Goal: Task Accomplishment & Management: Use online tool/utility

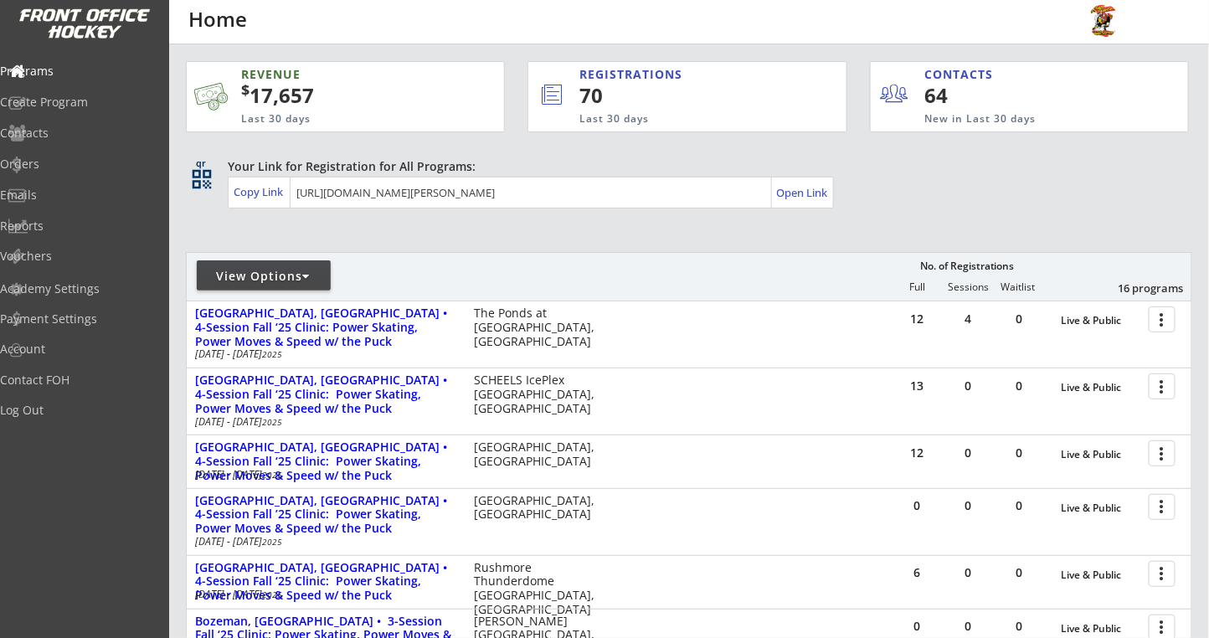
click at [316, 270] on div "View Options" at bounding box center [264, 276] width 134 height 17
select select ""Upcoming Programs""
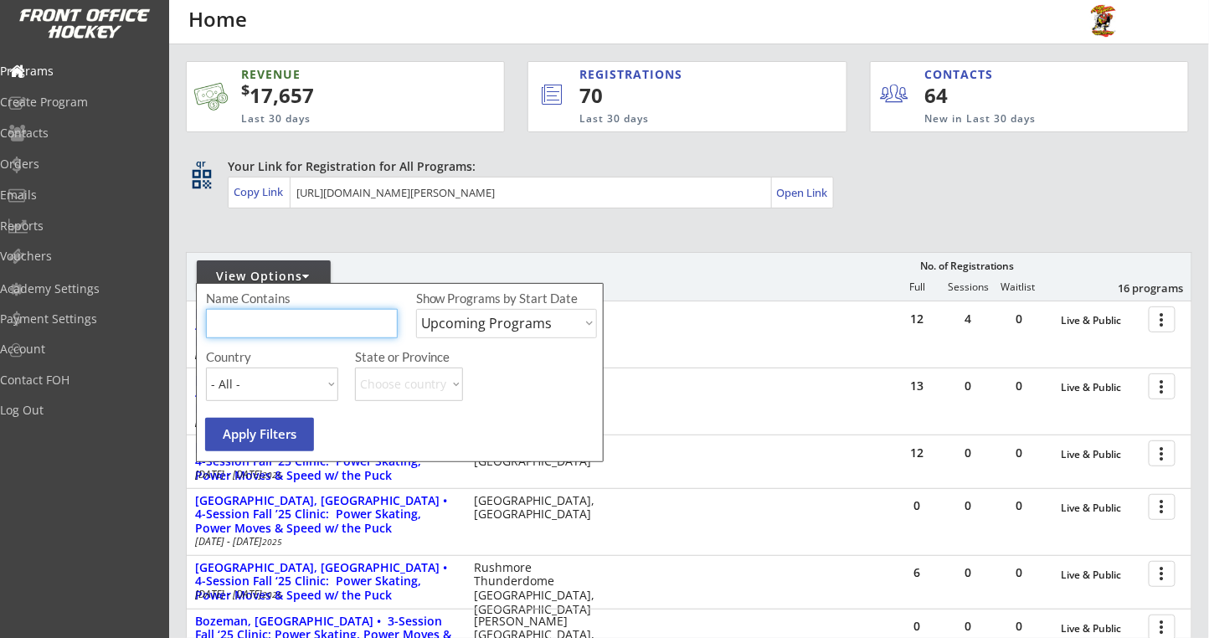
click at [242, 318] on input "input" at bounding box center [302, 323] width 192 height 29
type input "[GEOGRAPHIC_DATA]"
click at [498, 321] on select "Upcoming Programs Past Programs Specific Date Range" at bounding box center [506, 323] width 181 height 29
select select ""Past Programs""
click at [416, 309] on select "Upcoming Programs Past Programs Specific Date Range" at bounding box center [506, 323] width 181 height 29
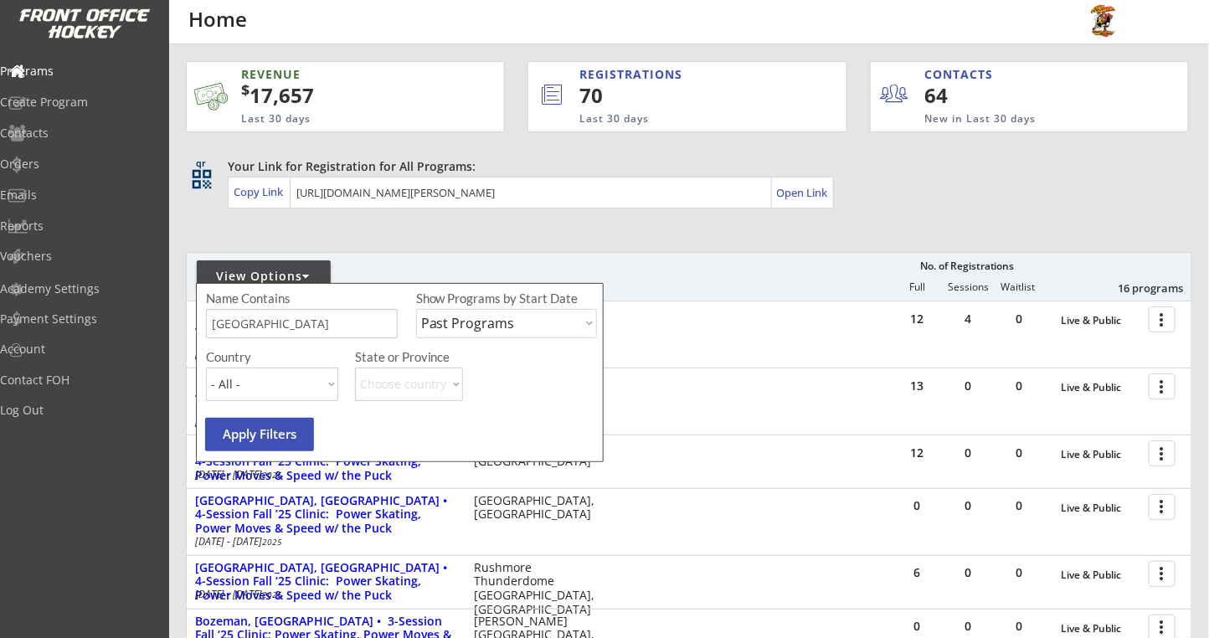
drag, startPoint x: 265, startPoint y: 421, endPoint x: 303, endPoint y: 419, distance: 37.8
click at [266, 421] on button "Apply Filters" at bounding box center [259, 434] width 109 height 33
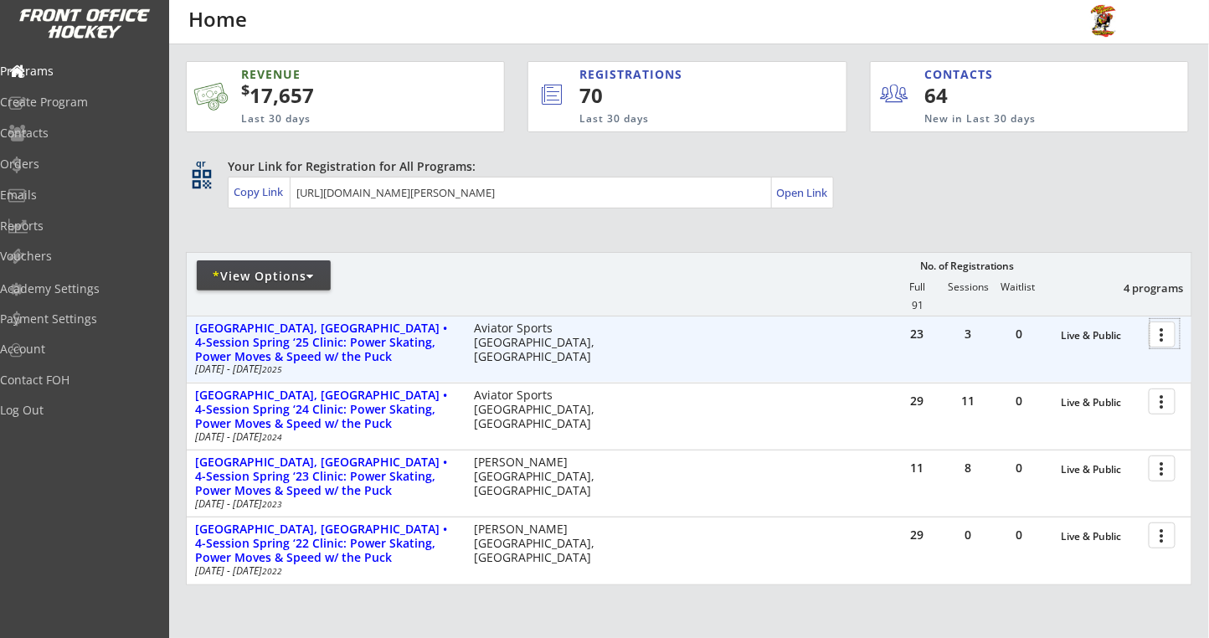
click at [1168, 337] on div at bounding box center [1164, 333] width 29 height 29
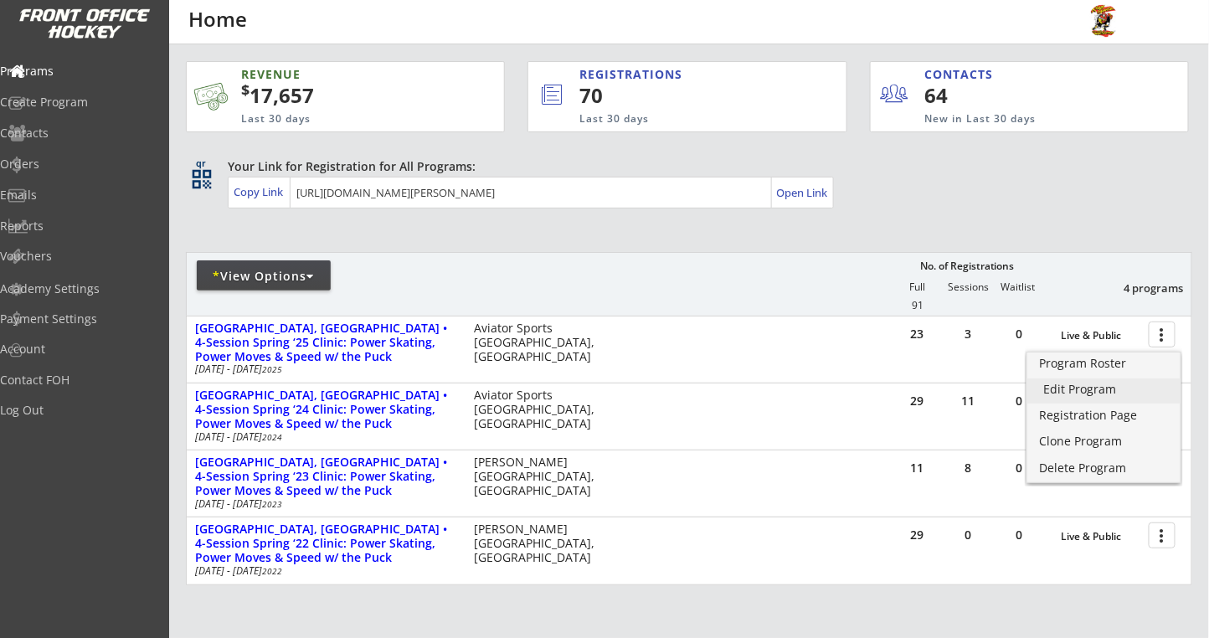
click at [1081, 384] on div "Edit Program" at bounding box center [1104, 389] width 120 height 12
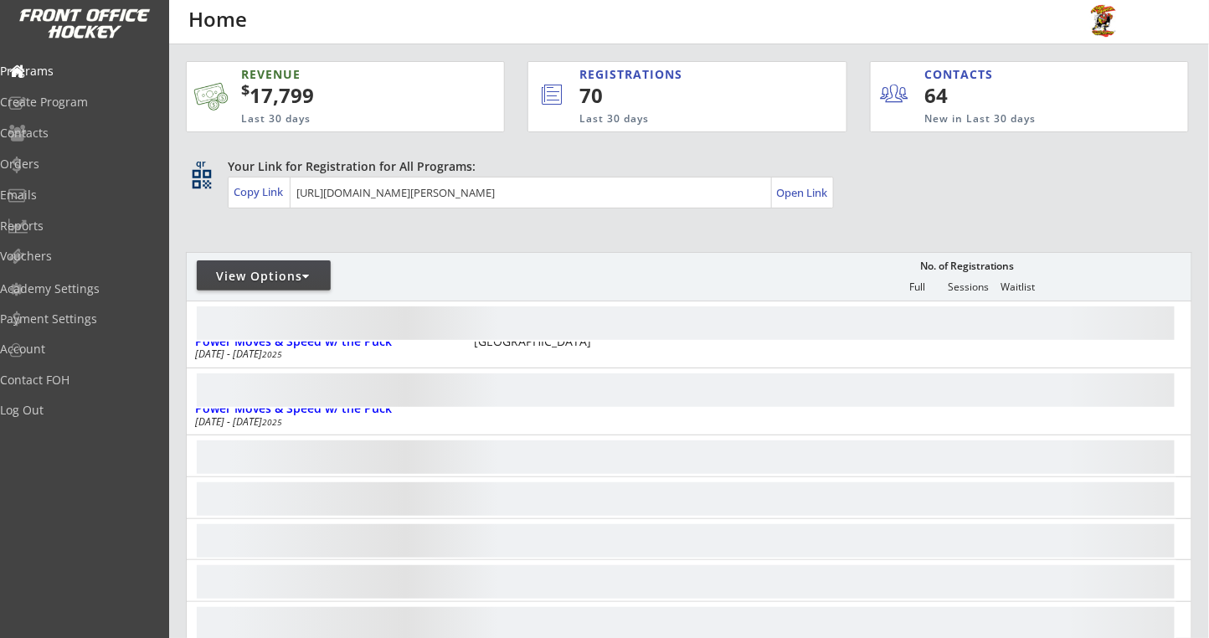
click at [282, 279] on div "View Options" at bounding box center [264, 276] width 134 height 17
select select ""Upcoming Programs""
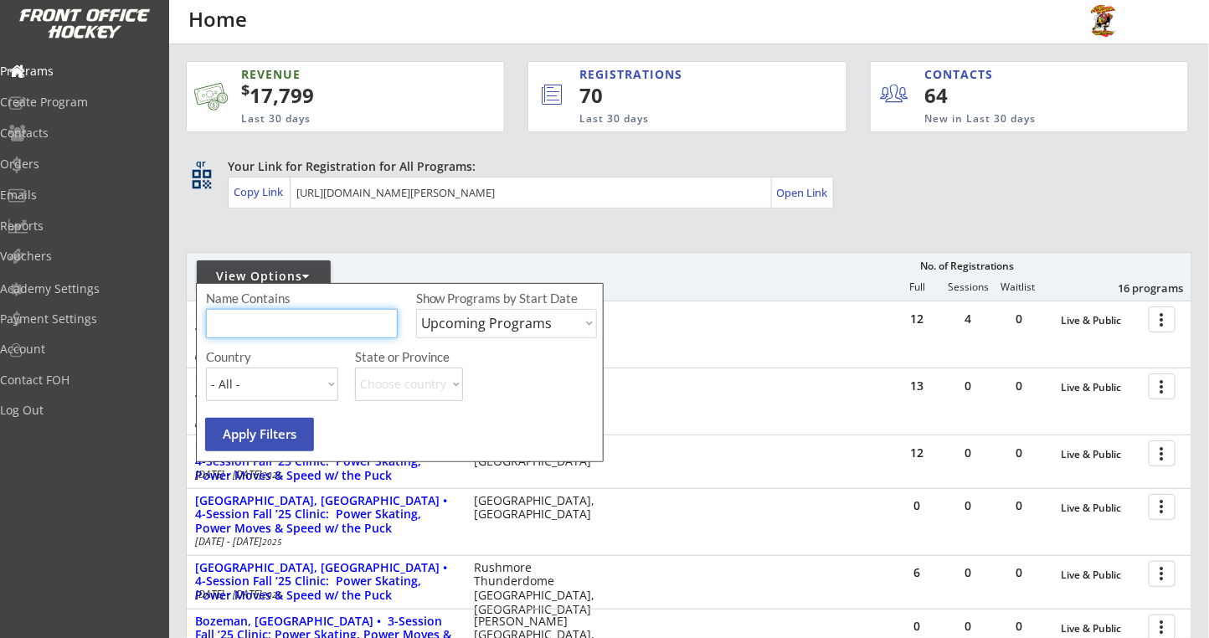
click at [295, 319] on input "input" at bounding box center [302, 323] width 192 height 29
type input "[GEOGRAPHIC_DATA]"
click at [526, 316] on select "Upcoming Programs Past Programs Specific Date Range" at bounding box center [506, 323] width 181 height 29
select select ""Past Programs""
click at [416, 309] on select "Upcoming Programs Past Programs Specific Date Range" at bounding box center [506, 323] width 181 height 29
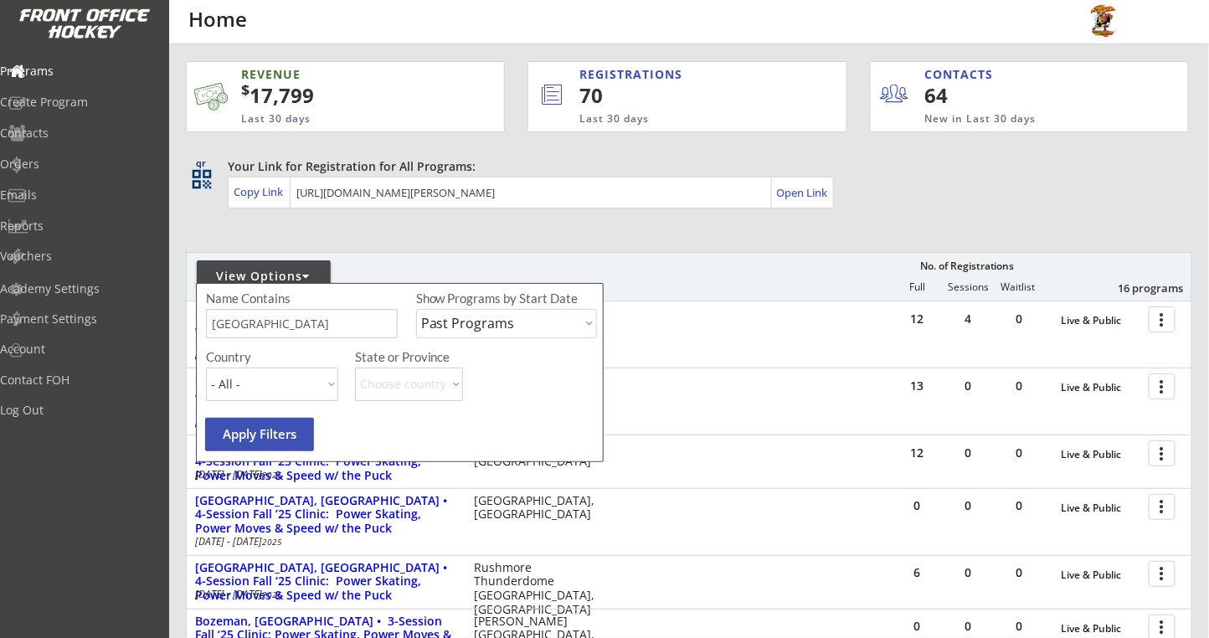
click at [236, 421] on button "Apply Filters" at bounding box center [259, 434] width 109 height 33
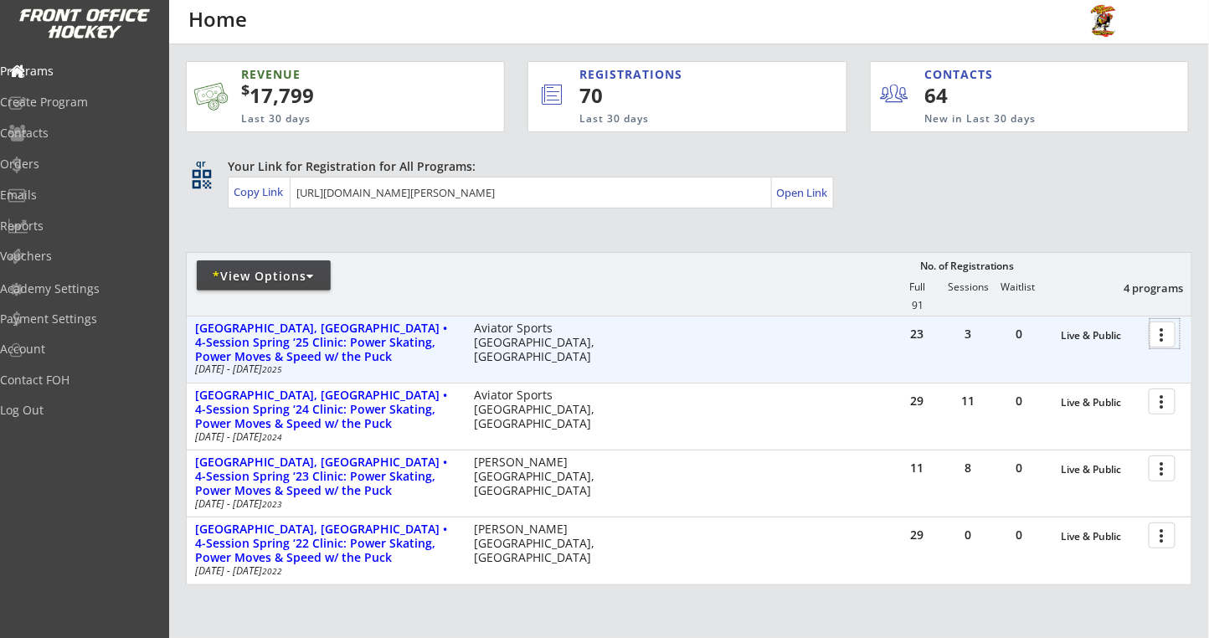
click at [1163, 331] on div at bounding box center [1164, 333] width 29 height 29
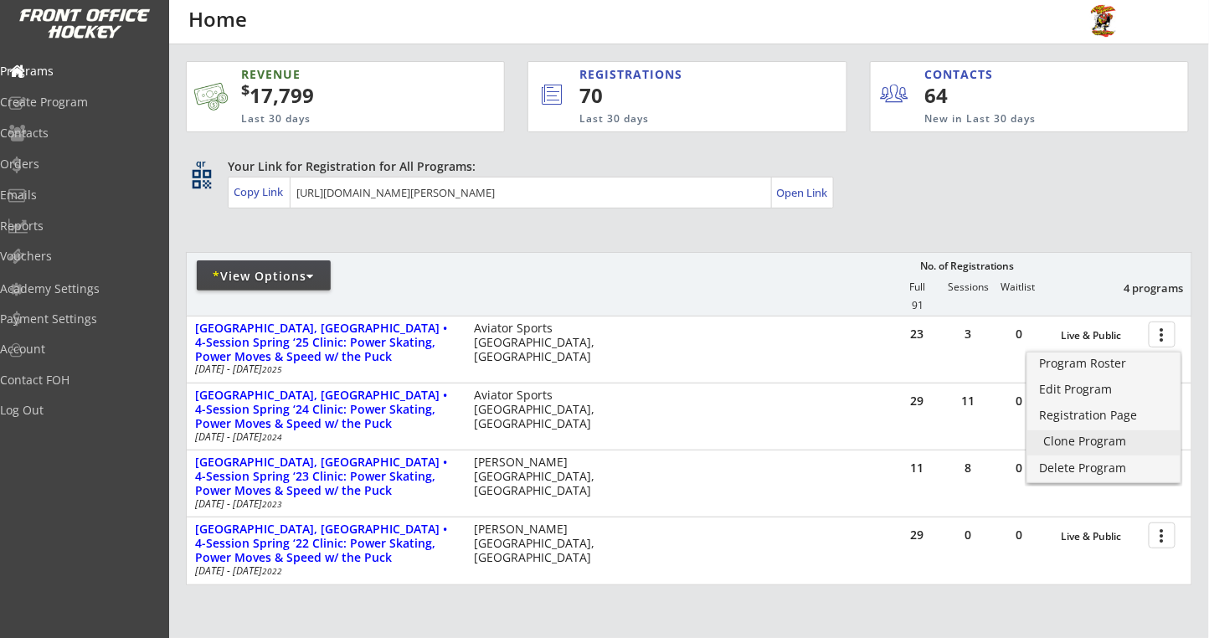
click at [1081, 439] on div "Clone Program" at bounding box center [1104, 441] width 120 height 12
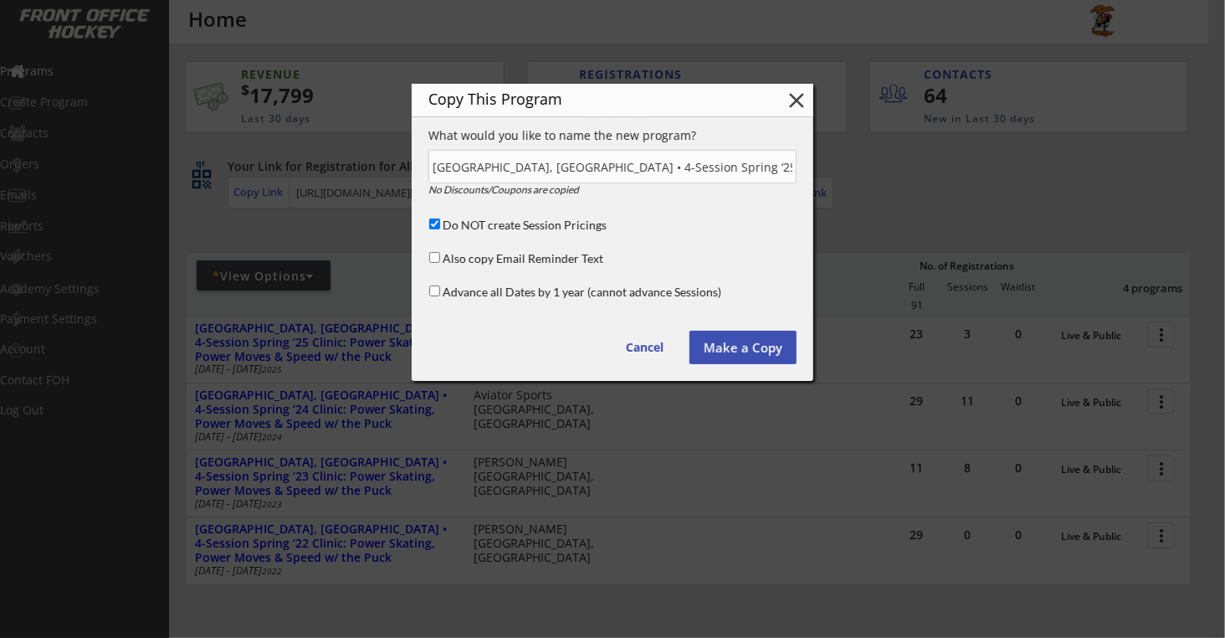
scroll to position [0, 178]
click at [429, 290] on div "Advance all Dates by 1 year (cannot advance Sessions)" at bounding box center [610, 293] width 369 height 21
click at [442, 288] on div "Advance all Dates by 1 year (cannot advance Sessions)" at bounding box center [610, 293] width 369 height 21
click at [434, 287] on input "Advance all Dates by 1 year (cannot advance Sessions)" at bounding box center [434, 290] width 11 height 11
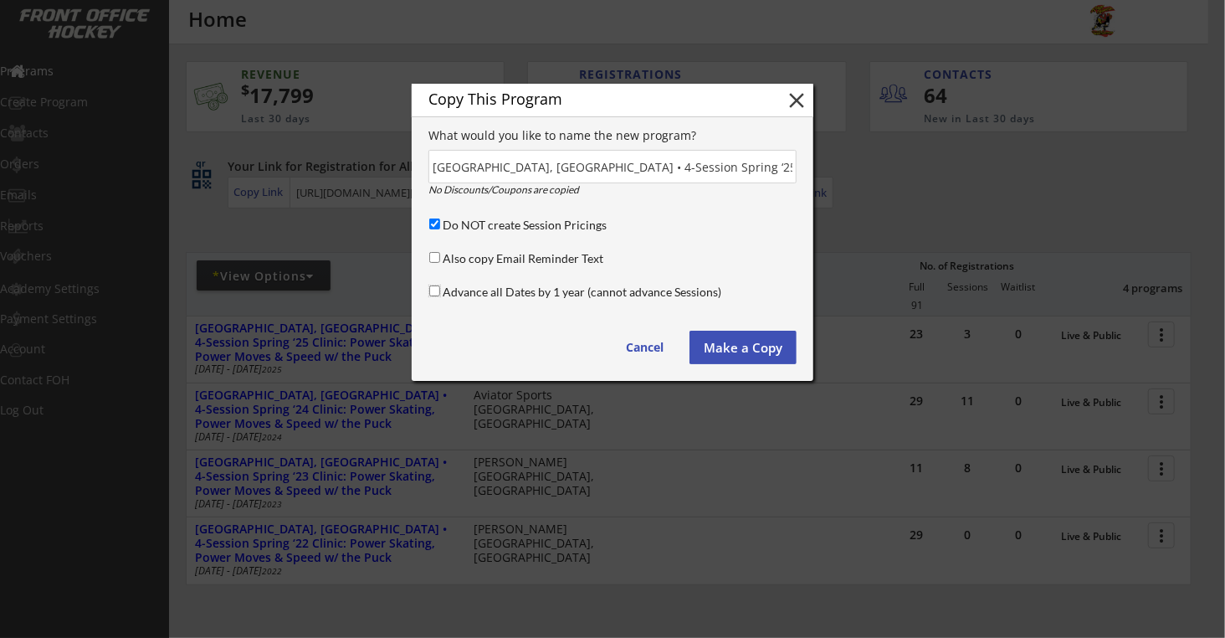
checkbox input "true"
click at [620, 166] on input "input" at bounding box center [613, 166] width 368 height 33
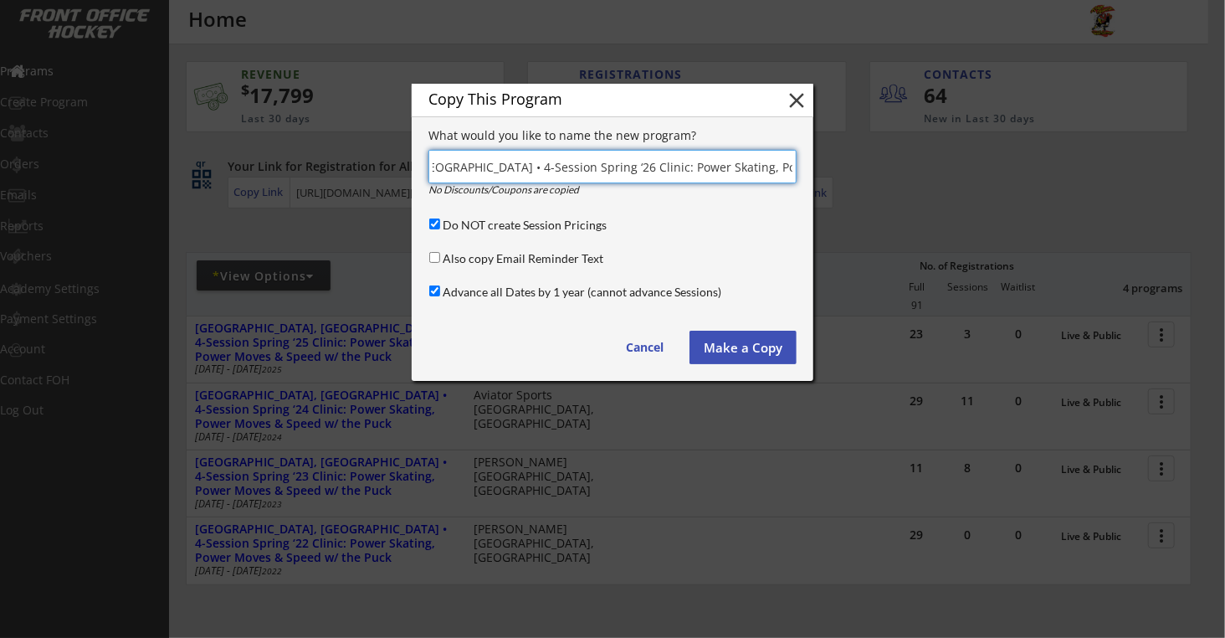
scroll to position [0, 138]
type input "[GEOGRAPHIC_DATA], [GEOGRAPHIC_DATA] • 4-Session Spring ‘26 Clinic: Power Skati…"
click at [728, 338] on button "Make a Copy" at bounding box center [743, 347] width 107 height 33
